Goal: Information Seeking & Learning: Find specific page/section

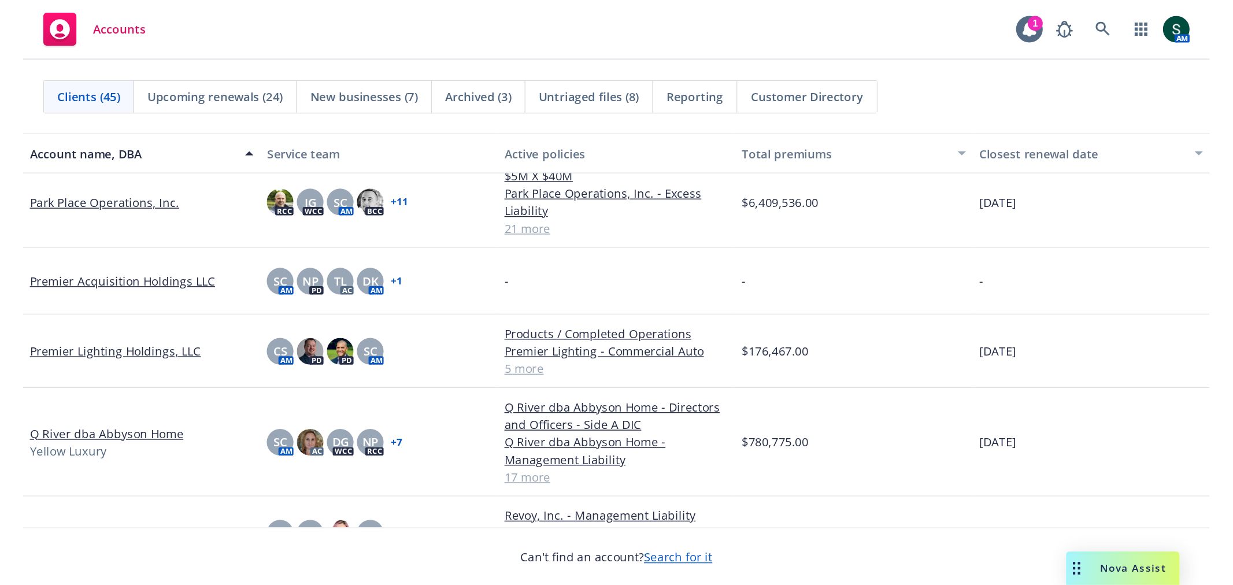
scroll to position [1349, 0]
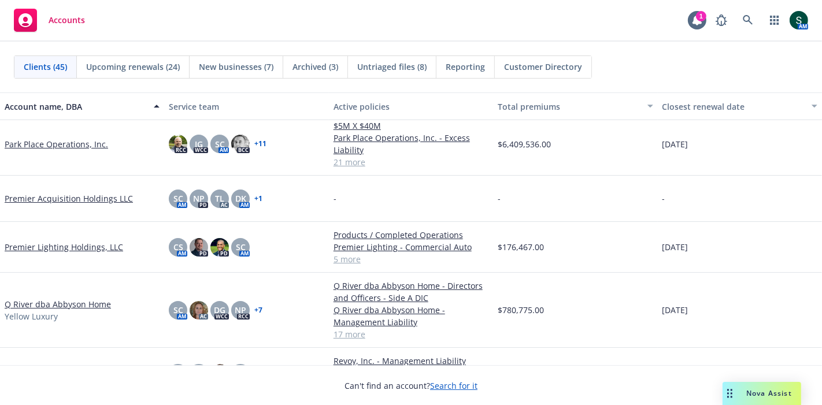
click at [39, 306] on link "Q River dba Abbyson Home" at bounding box center [58, 304] width 106 height 12
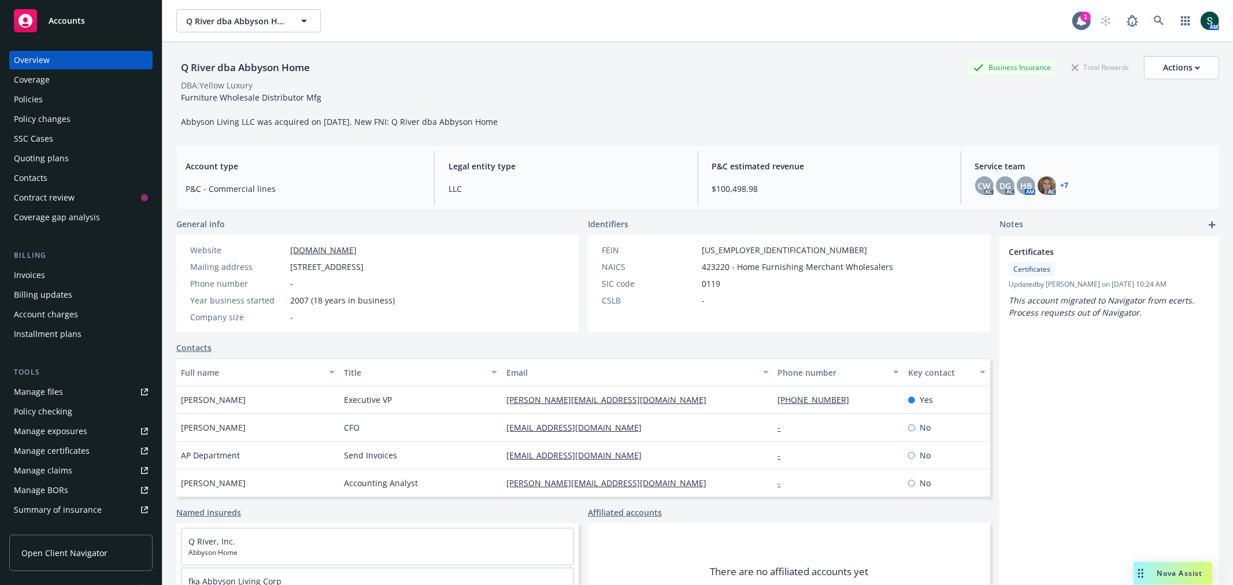
click at [36, 97] on div "Policies" at bounding box center [28, 99] width 29 height 19
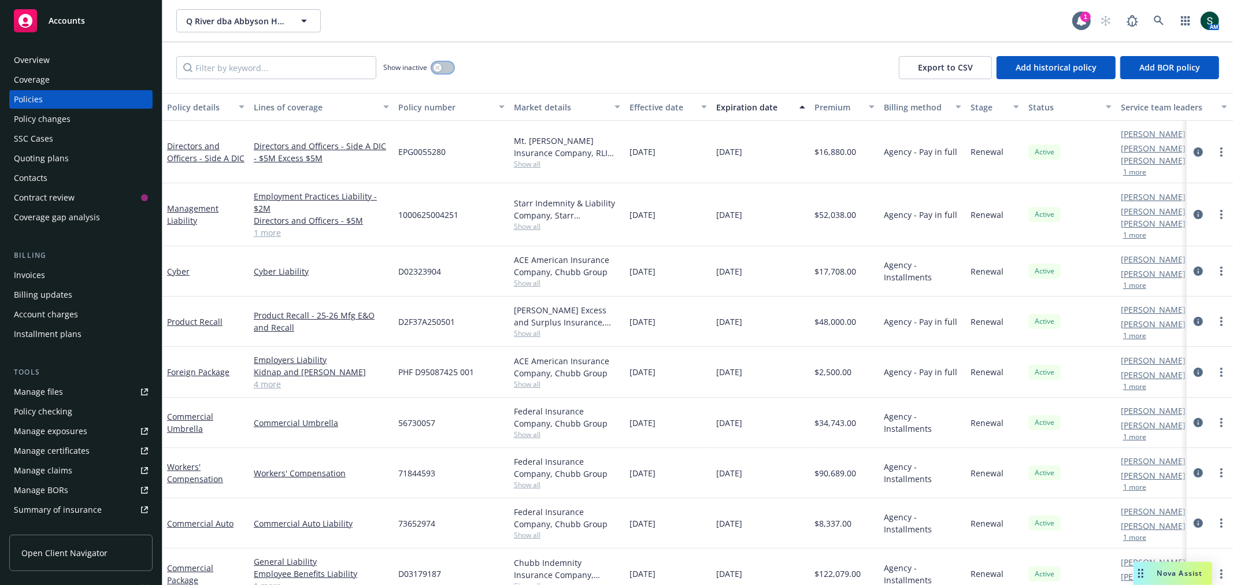
click at [451, 67] on button "button" at bounding box center [443, 68] width 22 height 12
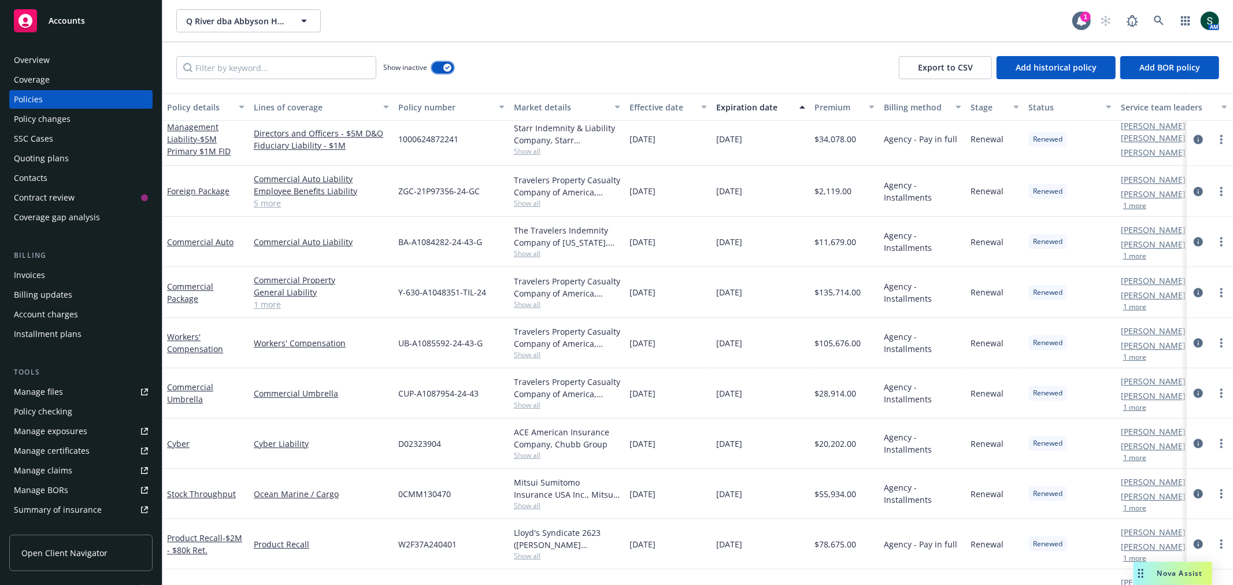
scroll to position [2762, 0]
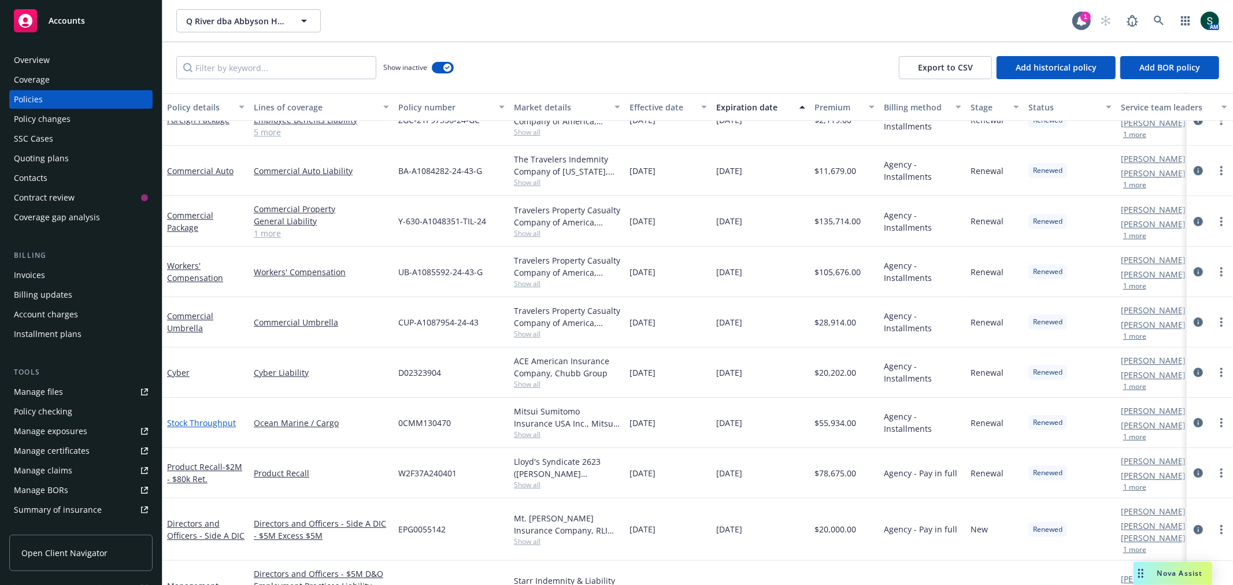
click at [204, 405] on link "Stock Throughput" at bounding box center [201, 422] width 69 height 11
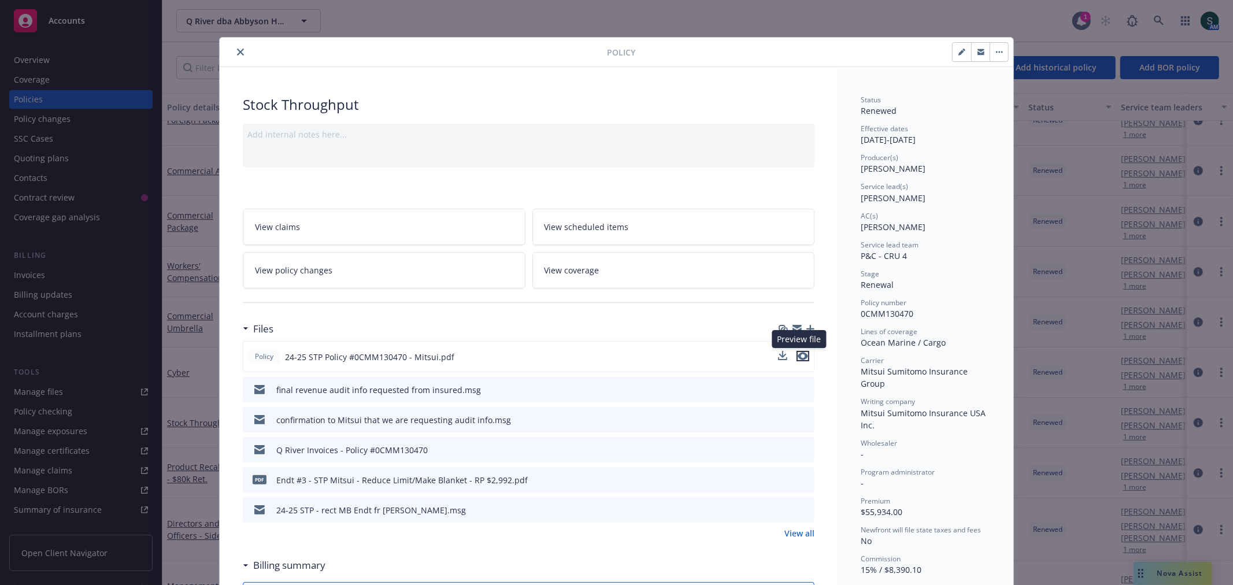
click at [798, 356] on icon "preview file" at bounding box center [803, 356] width 10 height 8
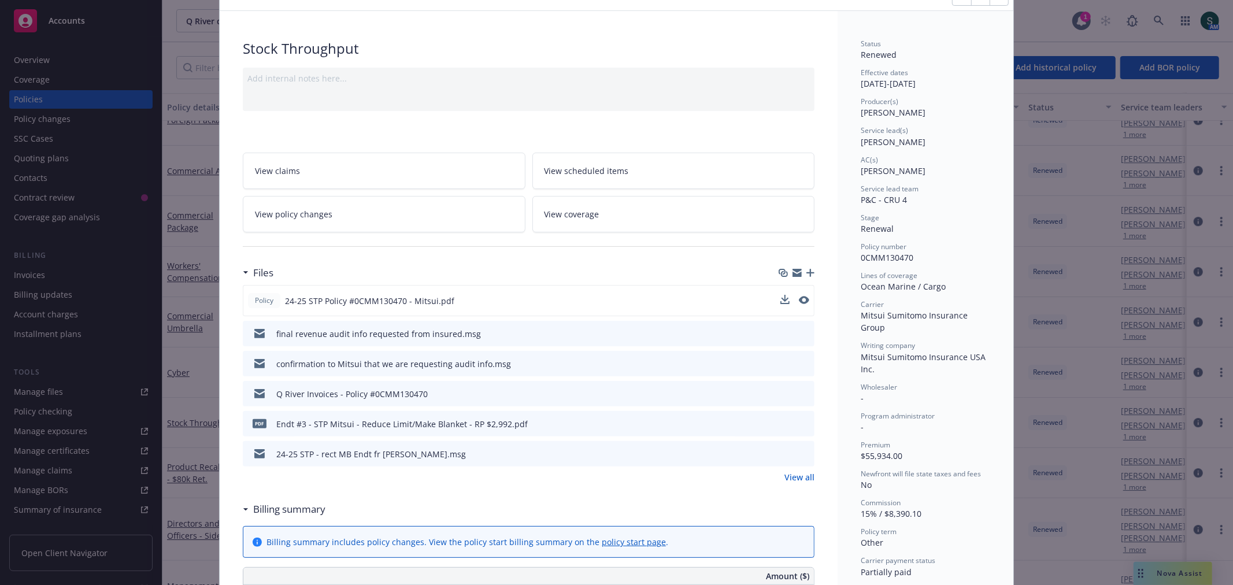
scroll to position [321, 0]
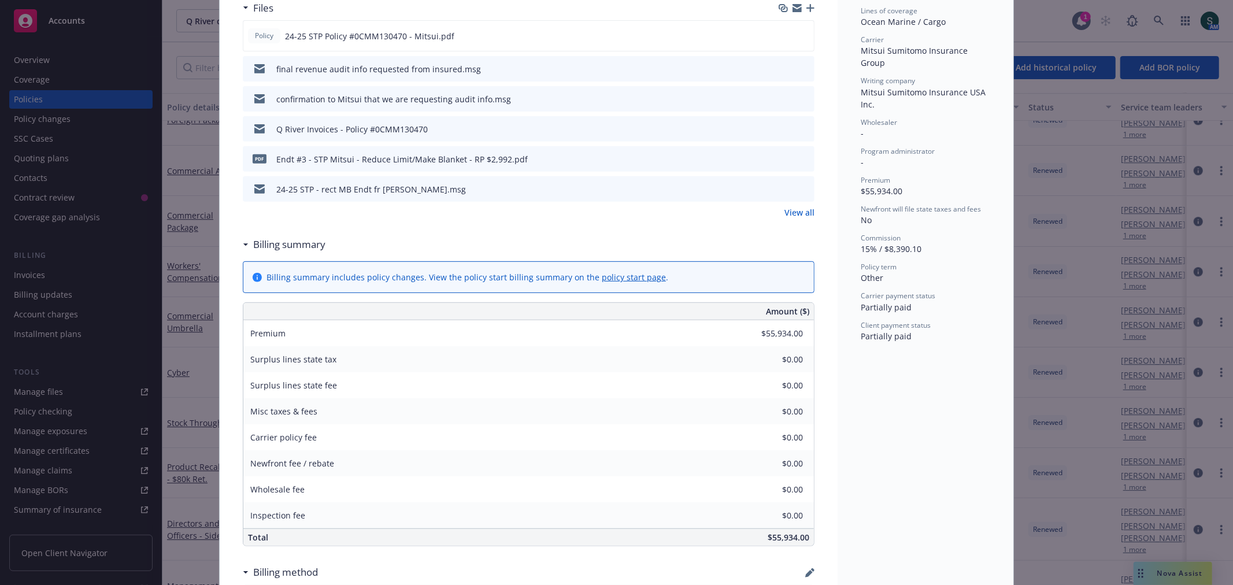
click at [798, 32] on icon "preview file" at bounding box center [803, 35] width 10 height 8
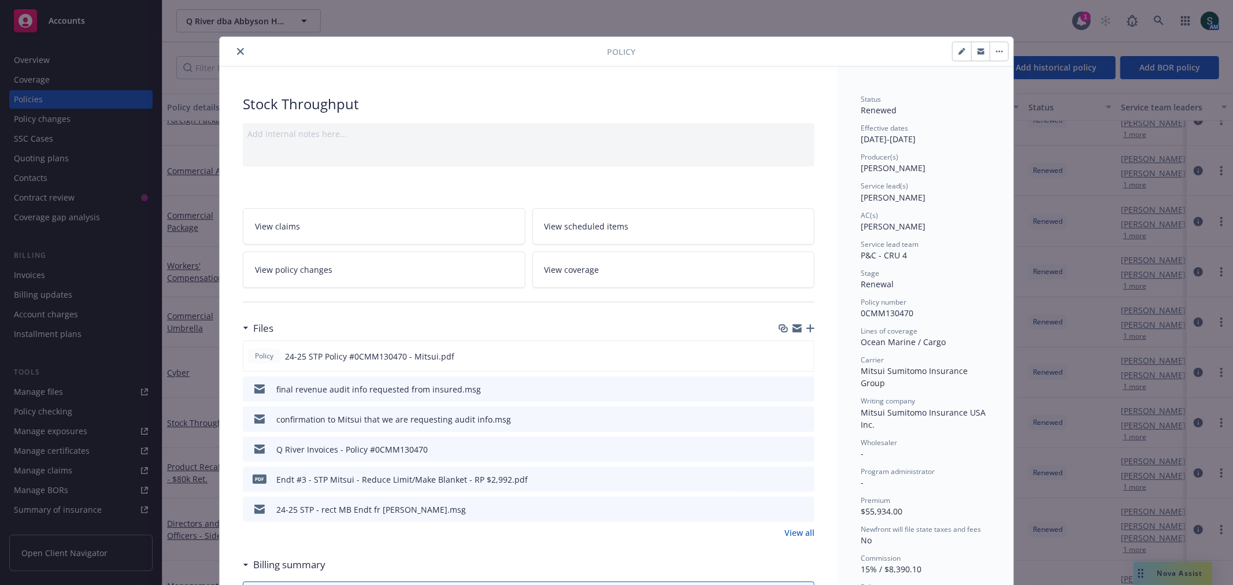
scroll to position [0, 0]
click at [237, 49] on icon "close" at bounding box center [240, 52] width 7 height 7
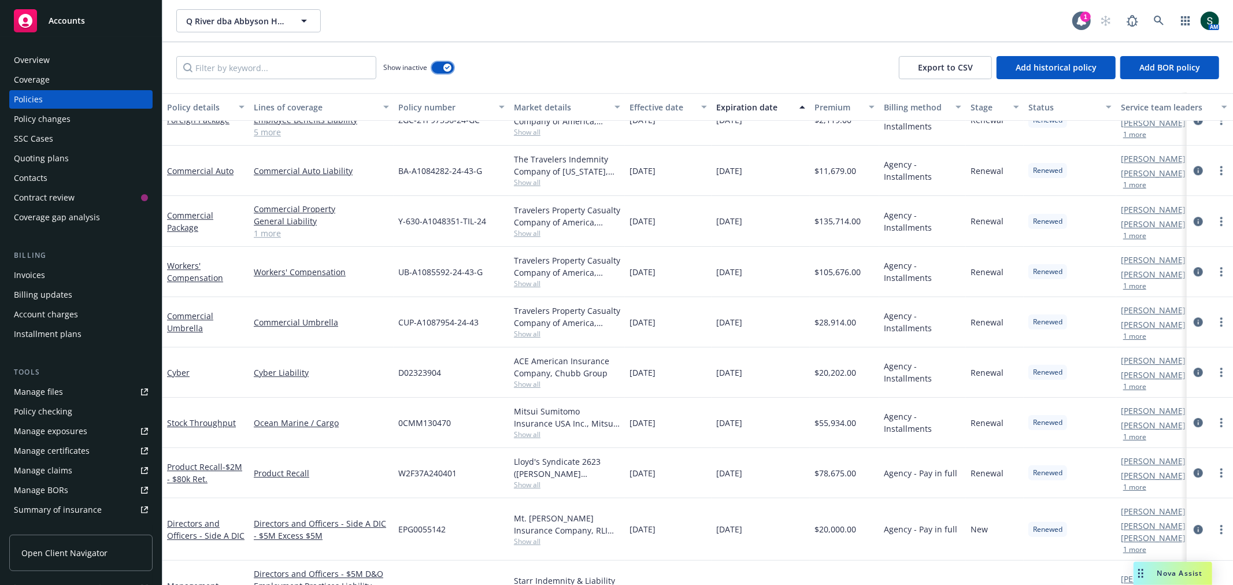
click at [438, 68] on button "button" at bounding box center [443, 68] width 22 height 12
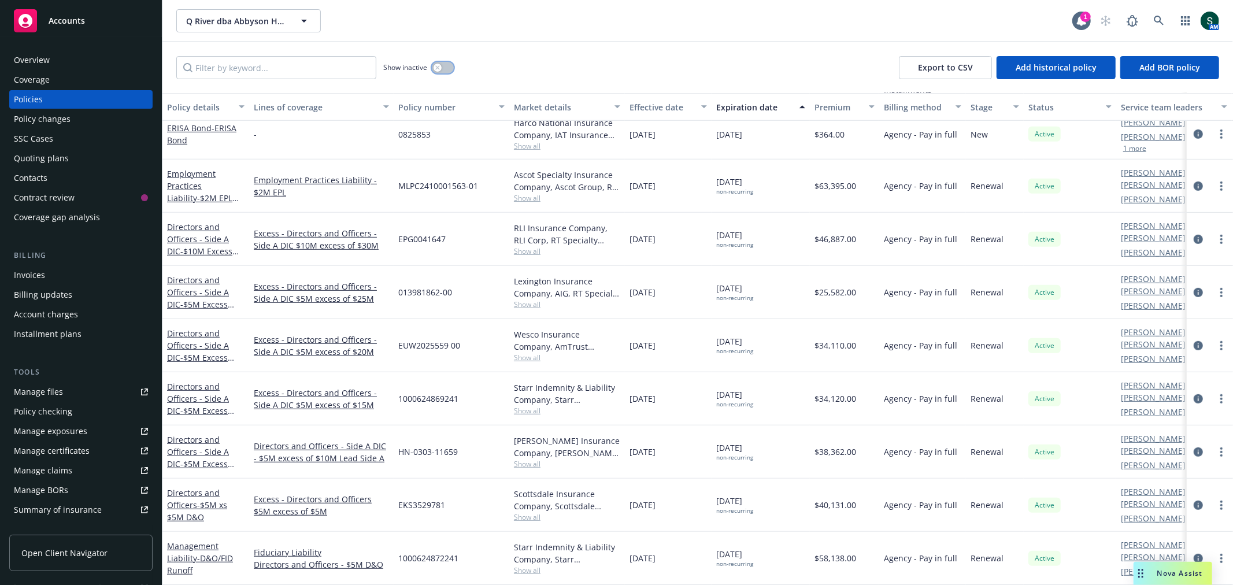
scroll to position [434, 0]
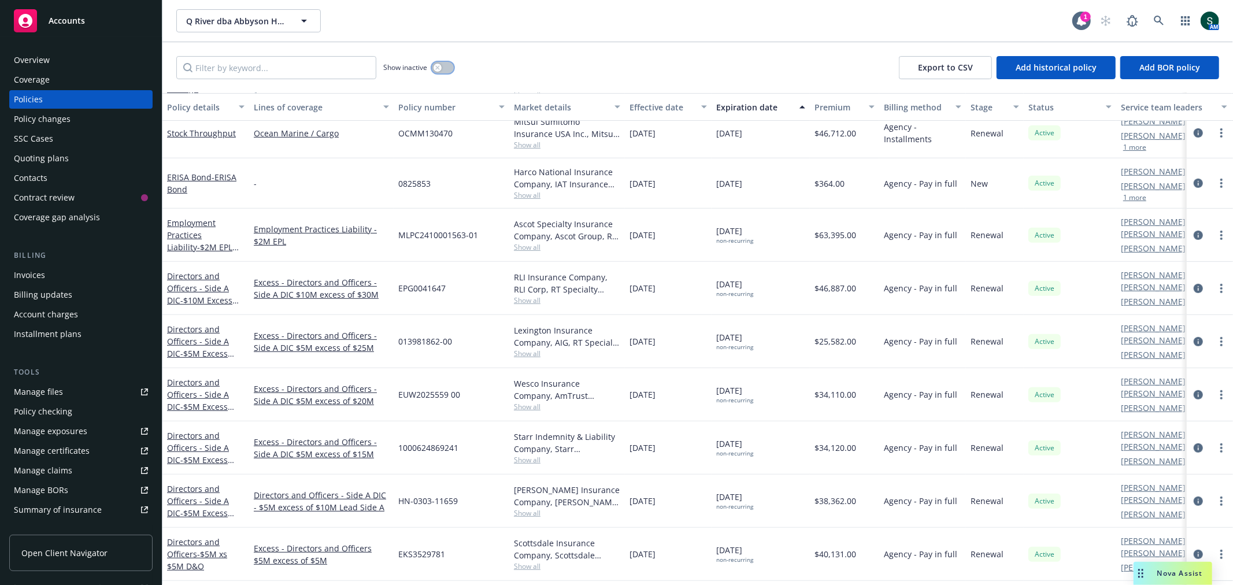
click at [448, 68] on button "button" at bounding box center [443, 68] width 22 height 12
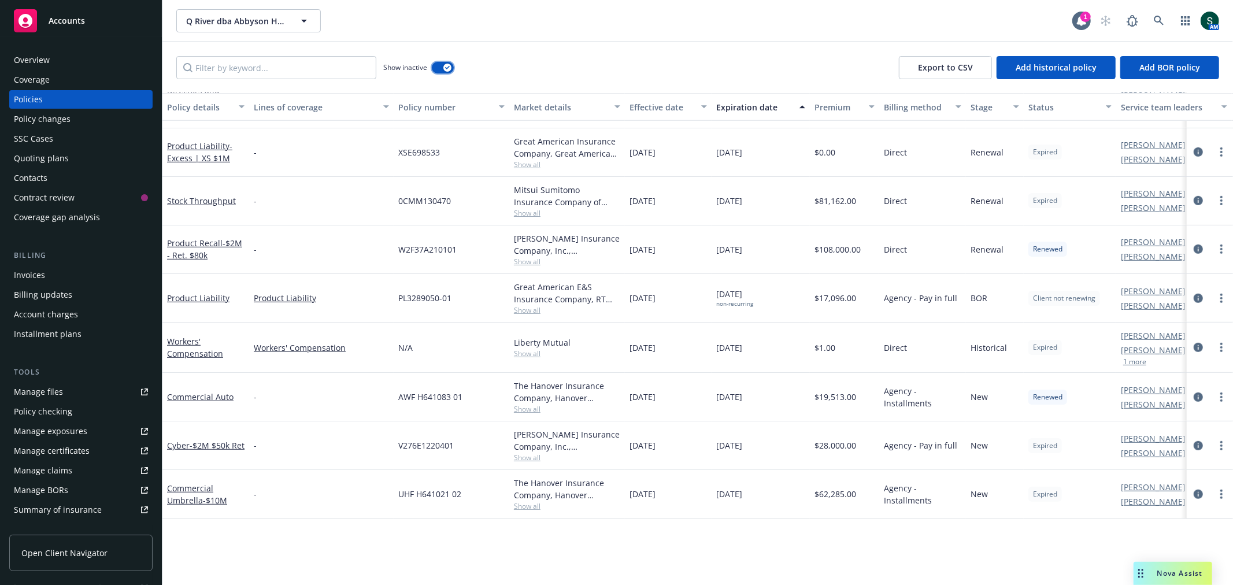
scroll to position [369, 0]
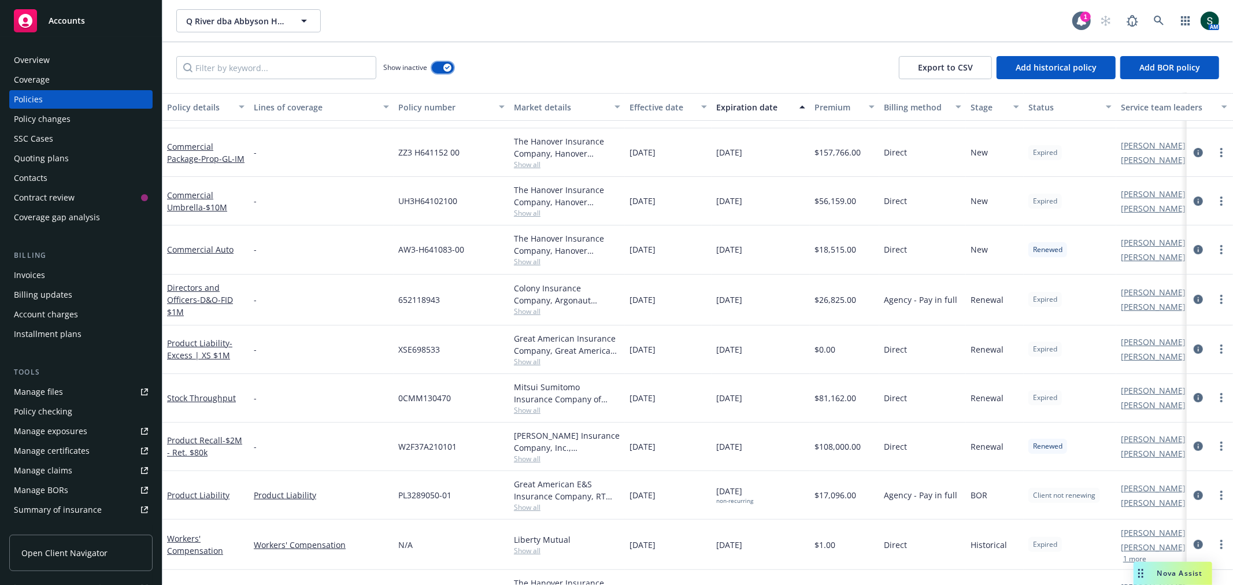
click at [437, 62] on button "button" at bounding box center [443, 68] width 22 height 12
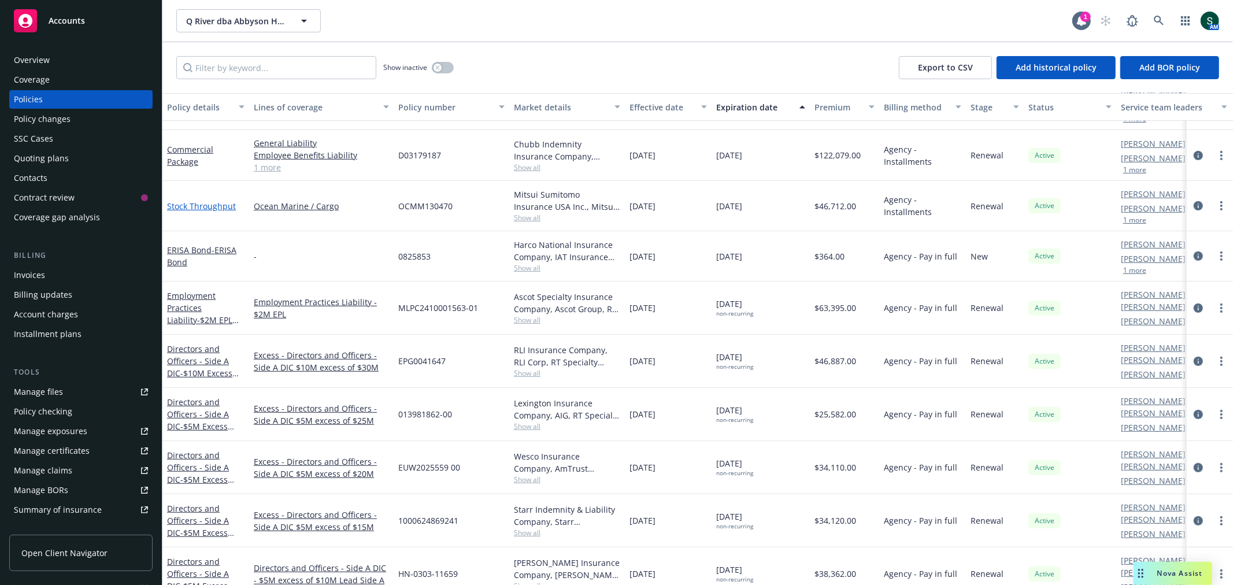
click at [187, 206] on link "Stock Throughput" at bounding box center [201, 206] width 69 height 11
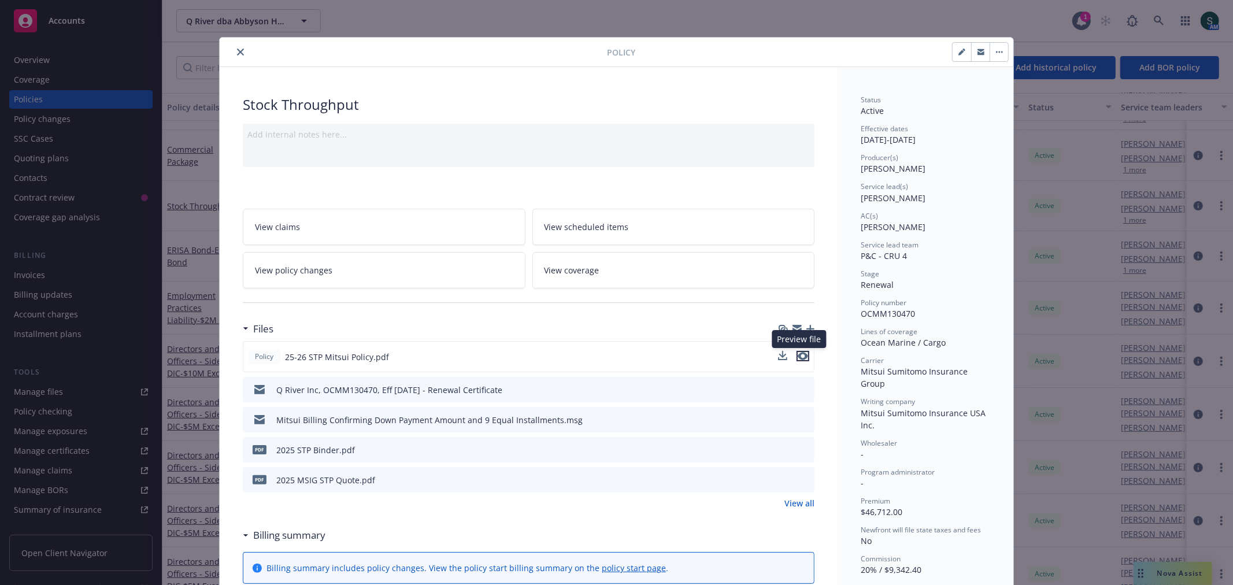
click at [804, 357] on icon "preview file" at bounding box center [803, 356] width 10 height 8
click at [240, 50] on button "close" at bounding box center [241, 52] width 14 height 14
